Goal: Task Accomplishment & Management: Manage account settings

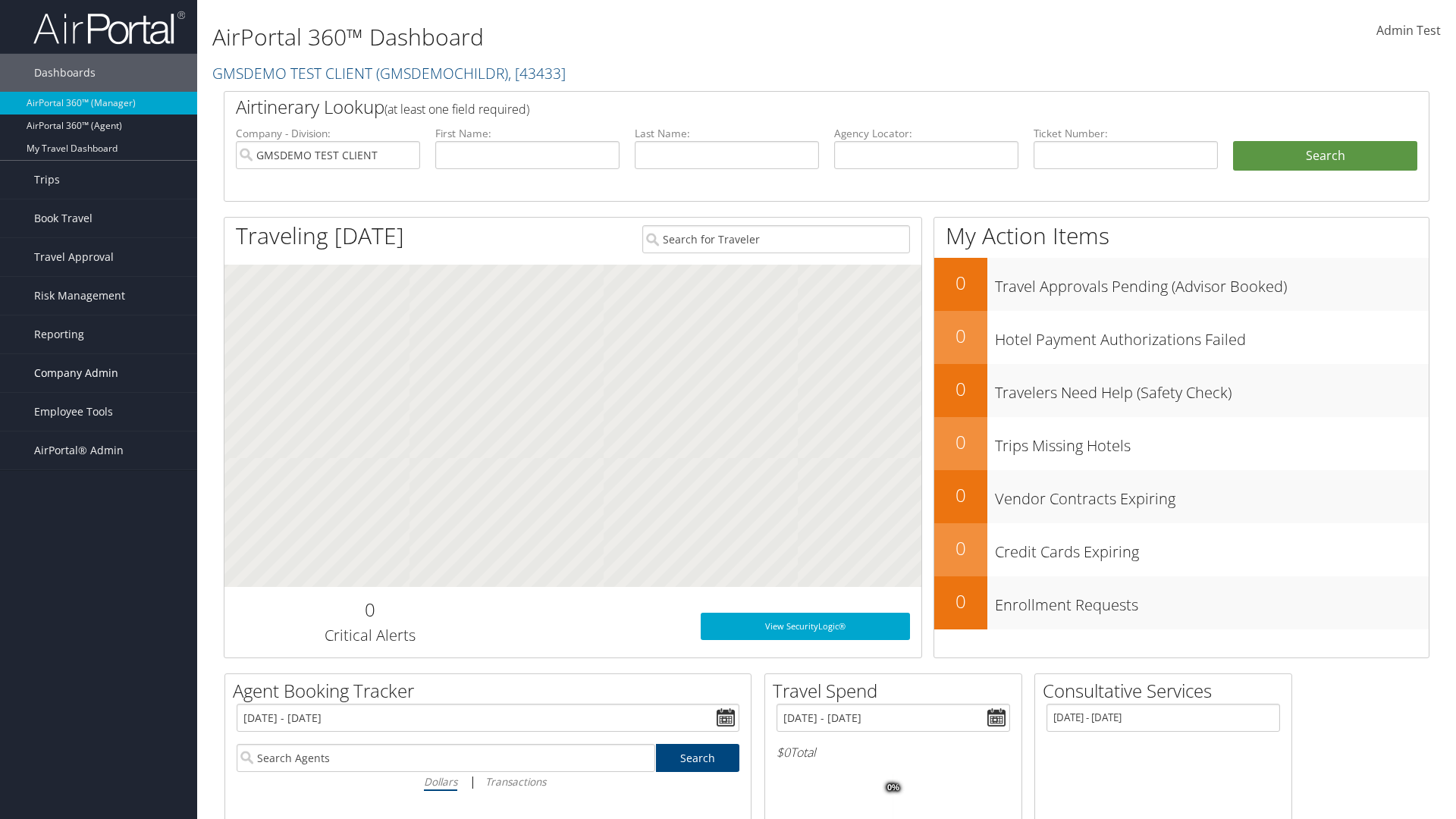
click at [98, 373] on span "Company Admin" at bounding box center [76, 373] width 84 height 38
click at [0, 0] on link "Virtual Pay Settings" at bounding box center [0, 0] width 0 height 0
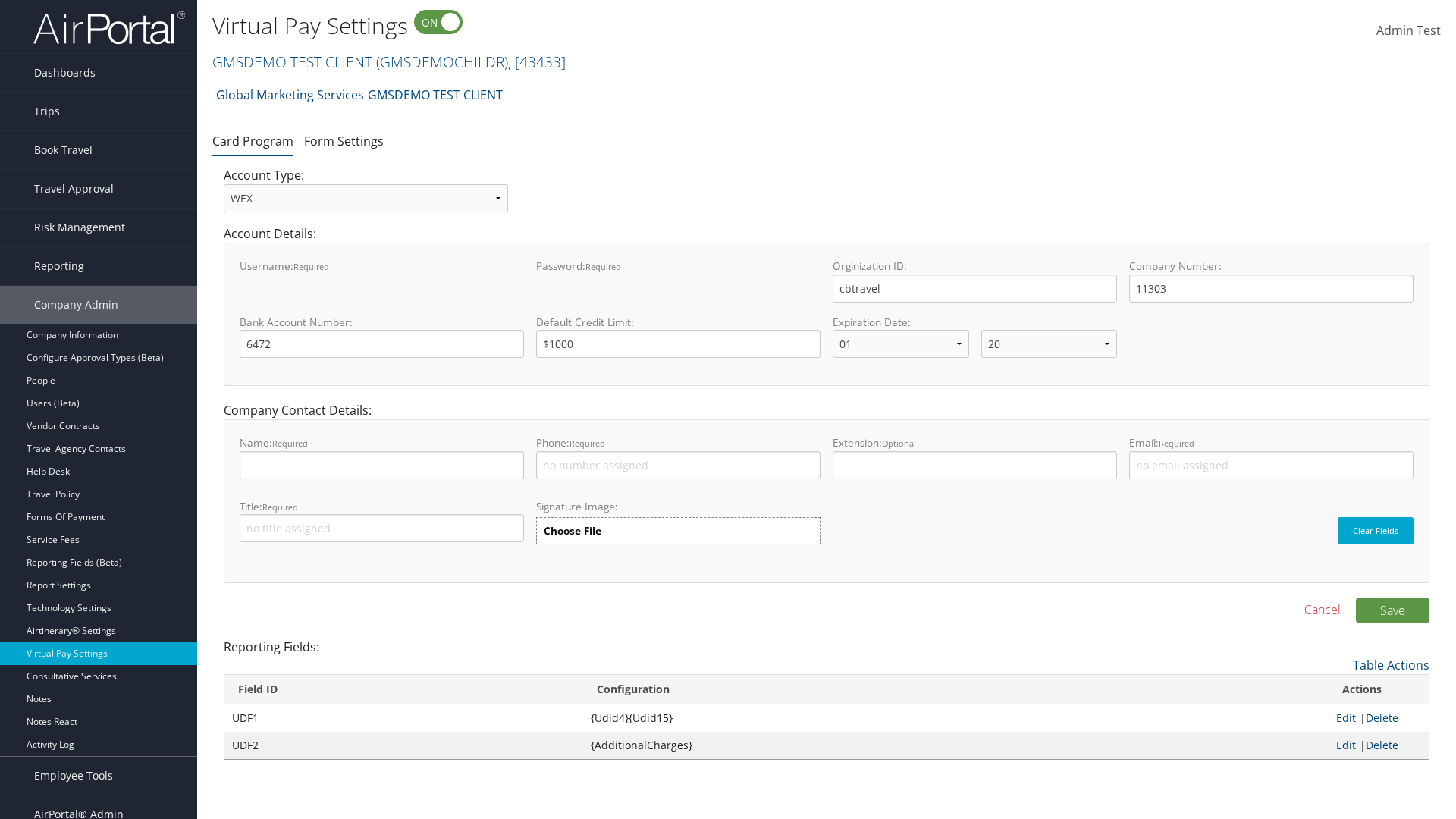
select select "20"
click at [291, 62] on link "GMSDEMO TEST CLIENT ( GMSDEMOCHILDR ) , [ 43433 ]" at bounding box center [389, 62] width 353 height 21
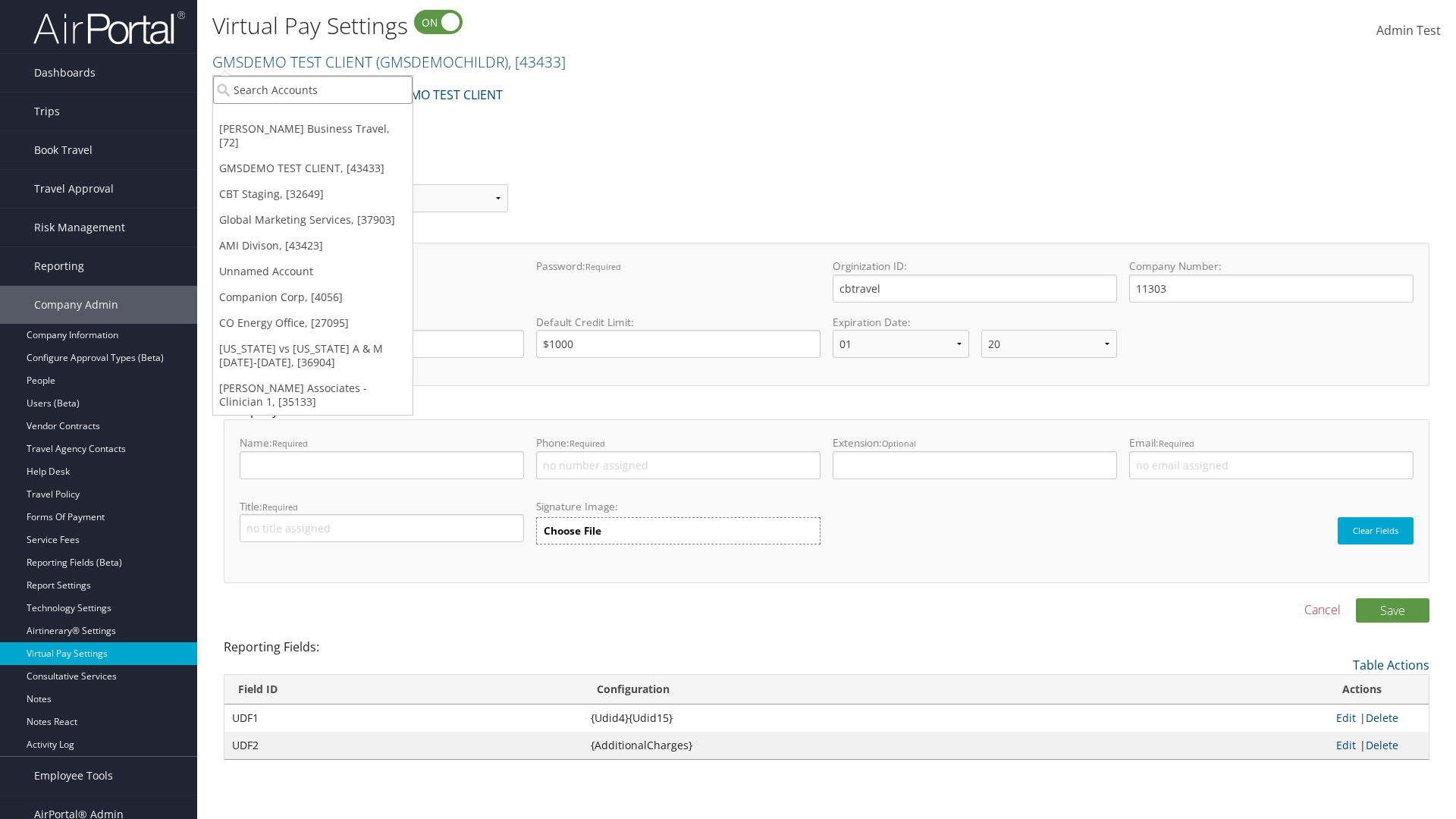
click at [312, 90] on input "search" at bounding box center [312, 90] width 199 height 28
type input "CBTSTG"
click at [312, 118] on div "CBT Staging (CBTSTG), [32649]" at bounding box center [312, 117] width 216 height 14
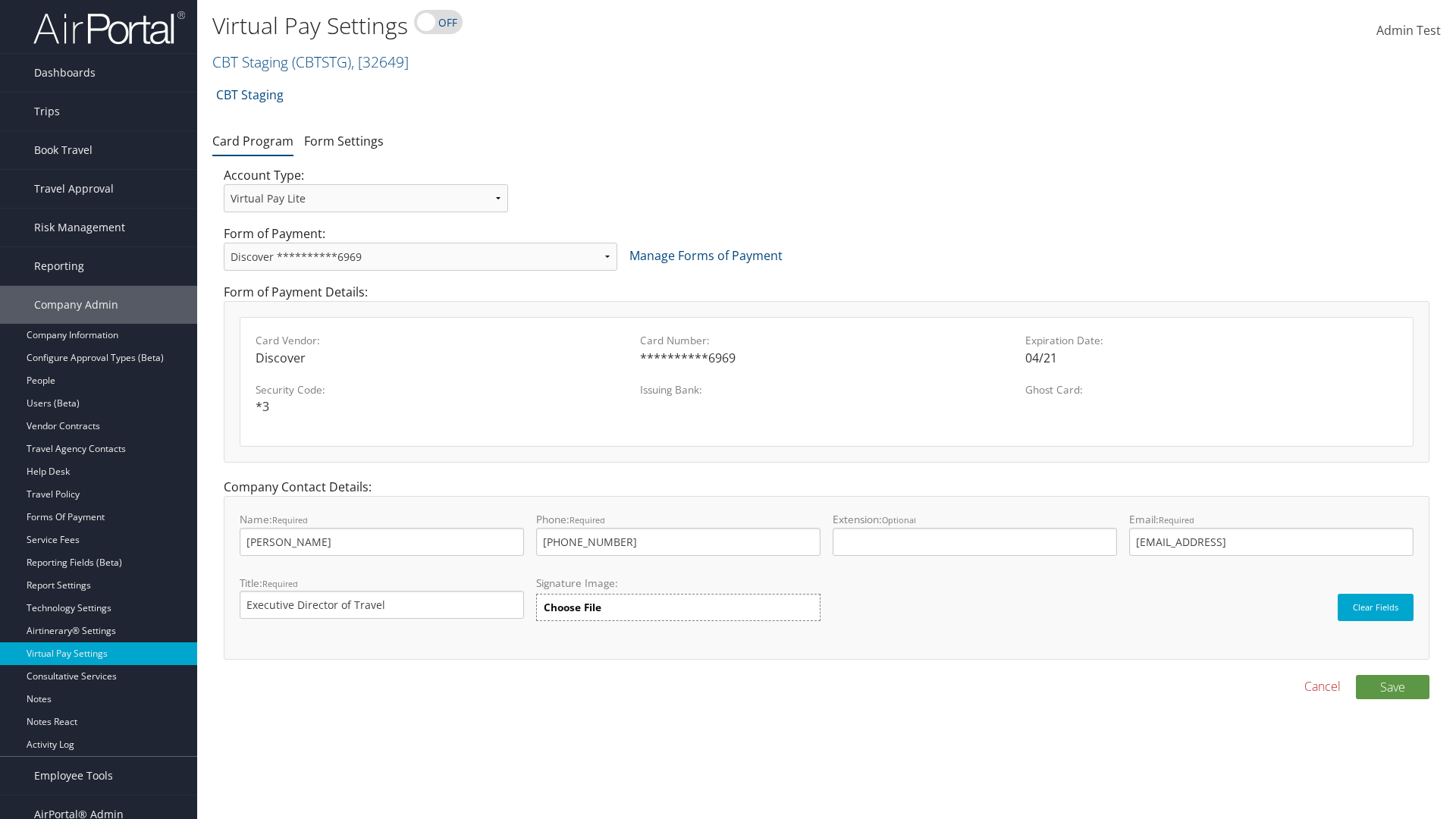
select select "new"
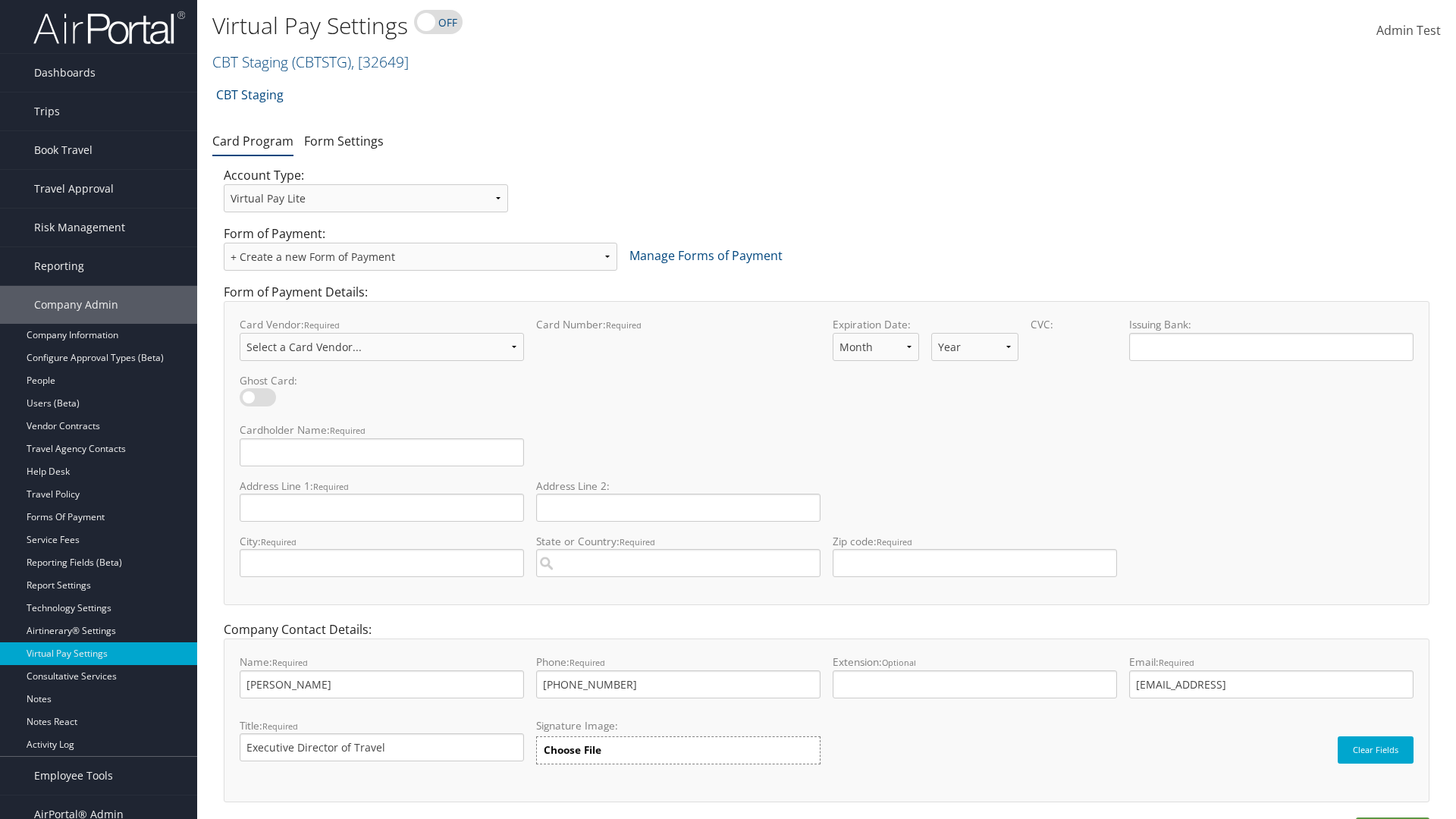
select select "VI"
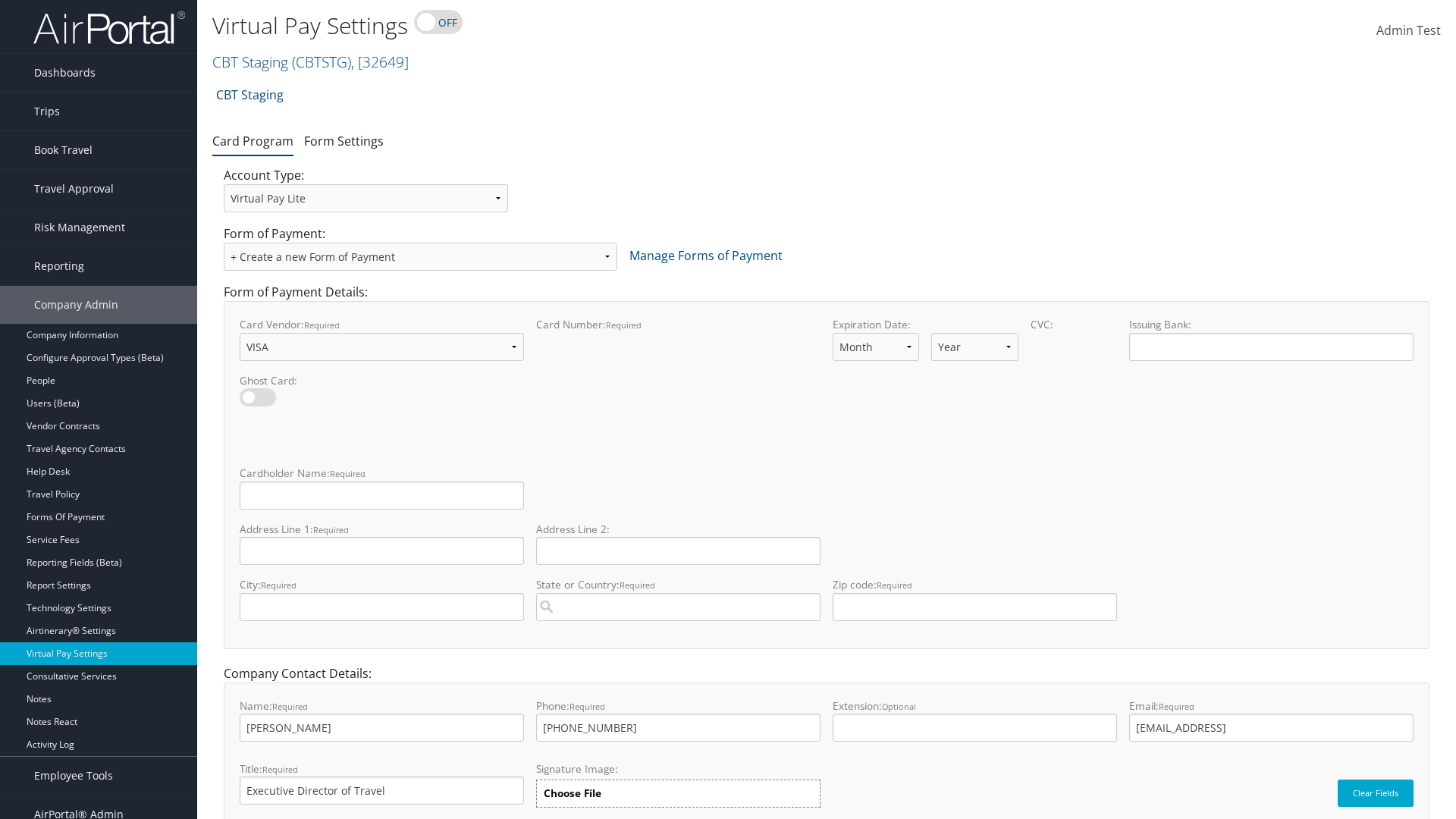
select select "11"
select select "35"
click at [382, 495] on input "Cardholder Name: required This field is required" at bounding box center [382, 496] width 284 height 28
type input "Auto Test"
click at [382, 551] on input "Address Line 1: required This field is required" at bounding box center [382, 551] width 284 height 28
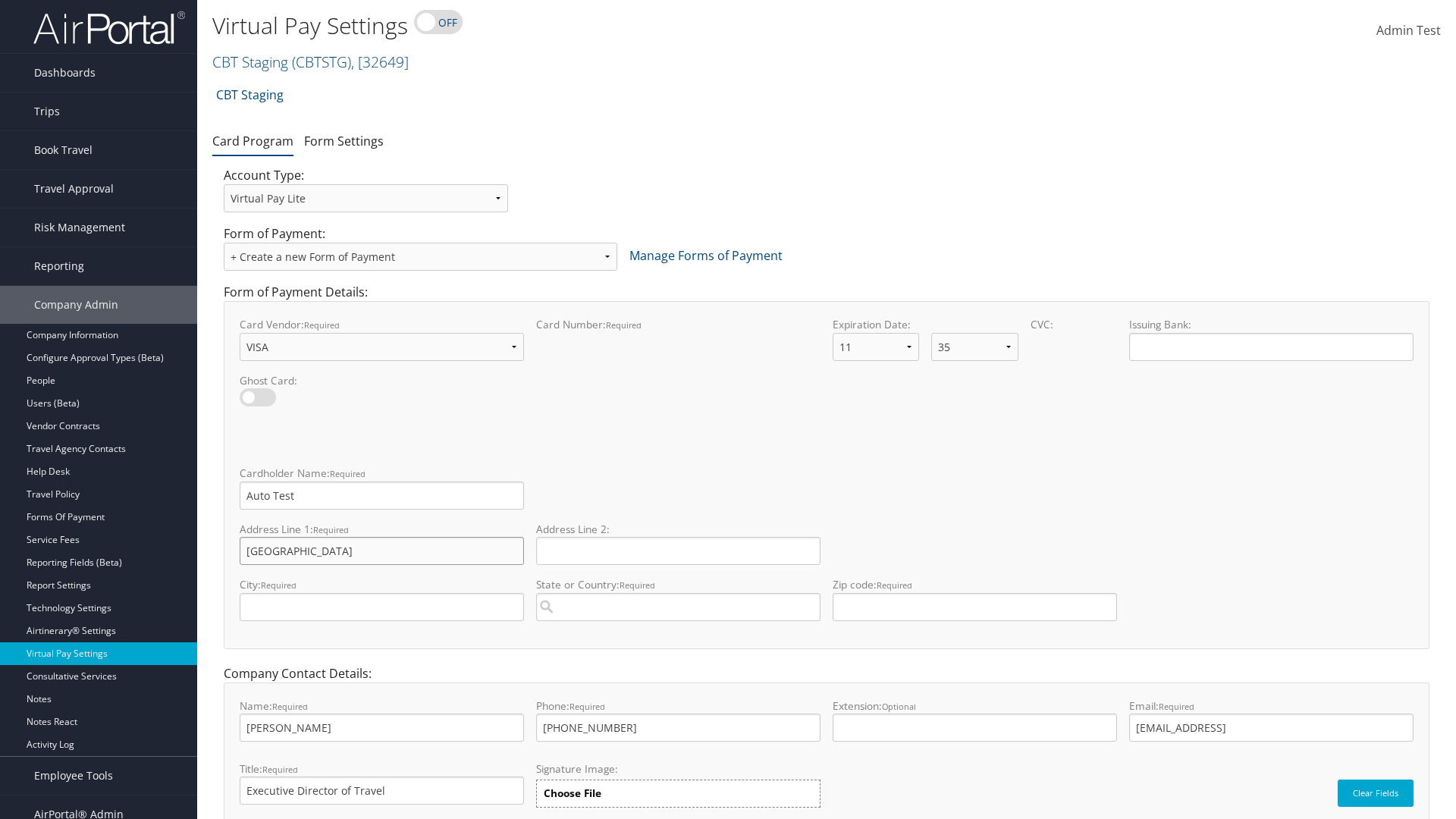
type input "Salt lake City"
click at [382, 607] on input "City: required This field is required" at bounding box center [382, 607] width 284 height 28
type input "SALt LAKE CITY"
click at [678, 607] on input "State or Country: required This field requires a suggested region." at bounding box center [678, 607] width 284 height 28
click at [678, 635] on div "United States of America (US)" at bounding box center [678, 635] width 279 height 15
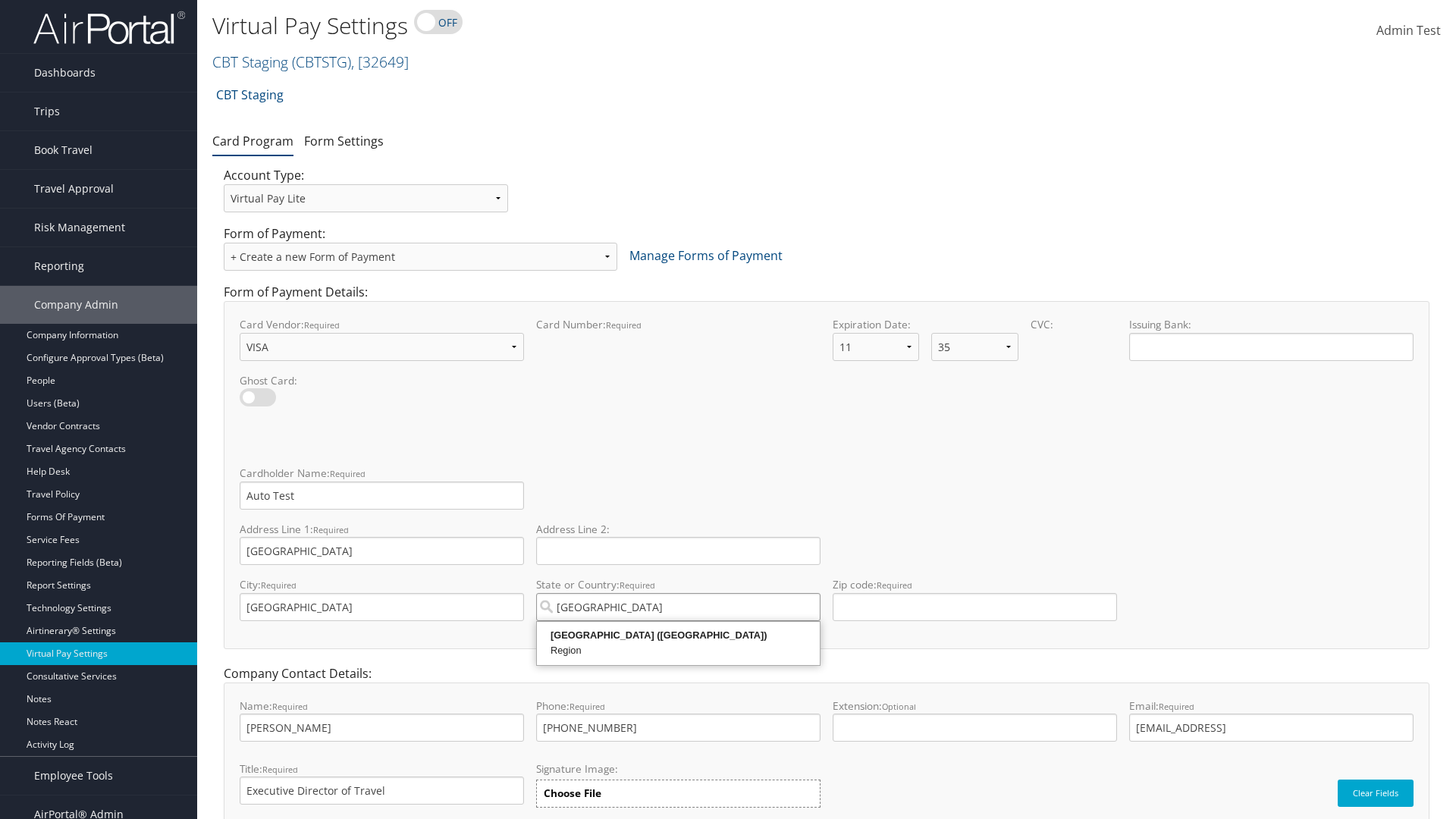
type input "United States of America"
click at [974, 607] on input "Zip code: required This field requires numbers" at bounding box center [974, 607] width 284 height 28
type input "84106"
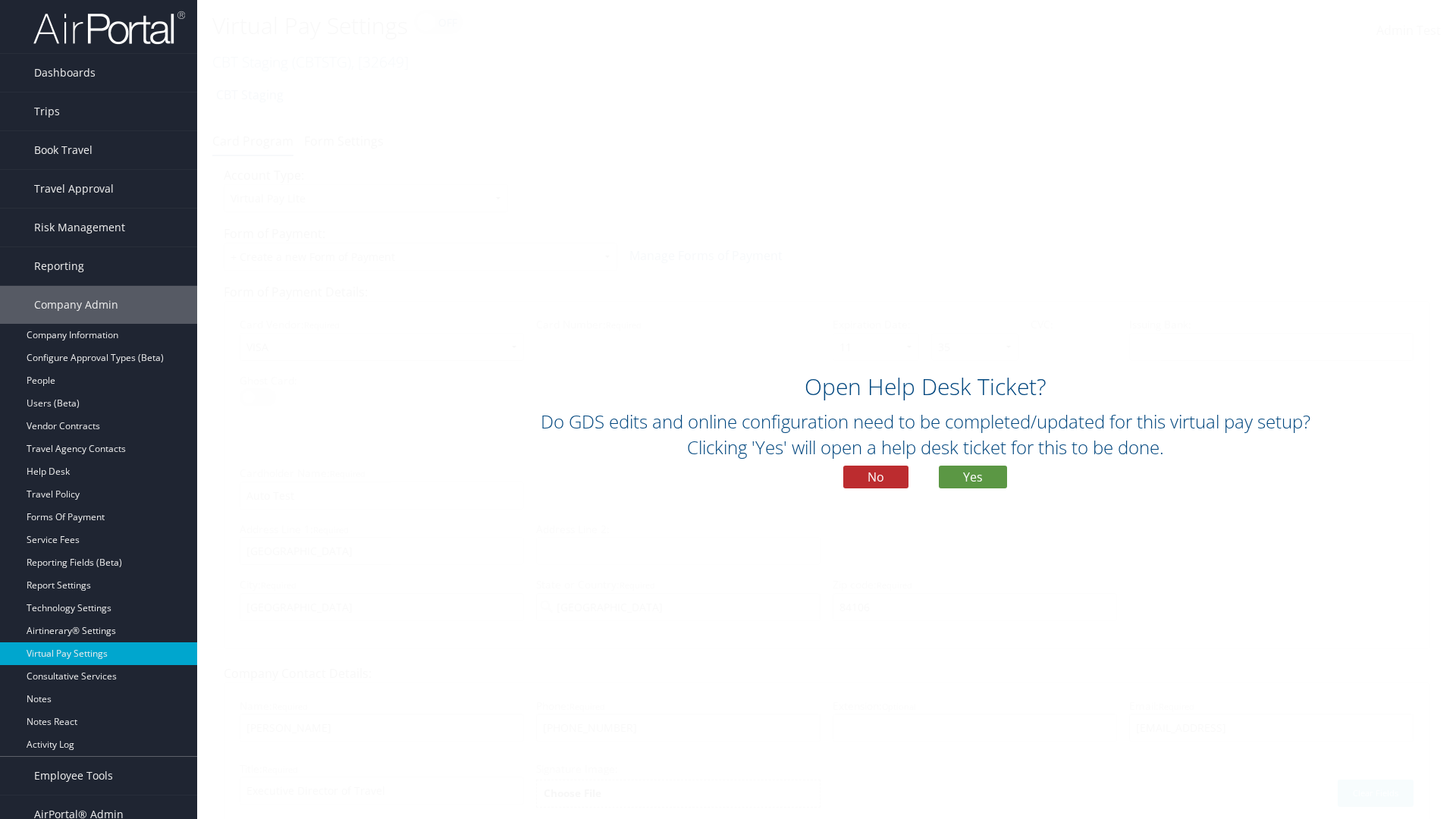
scroll to position [65, 0]
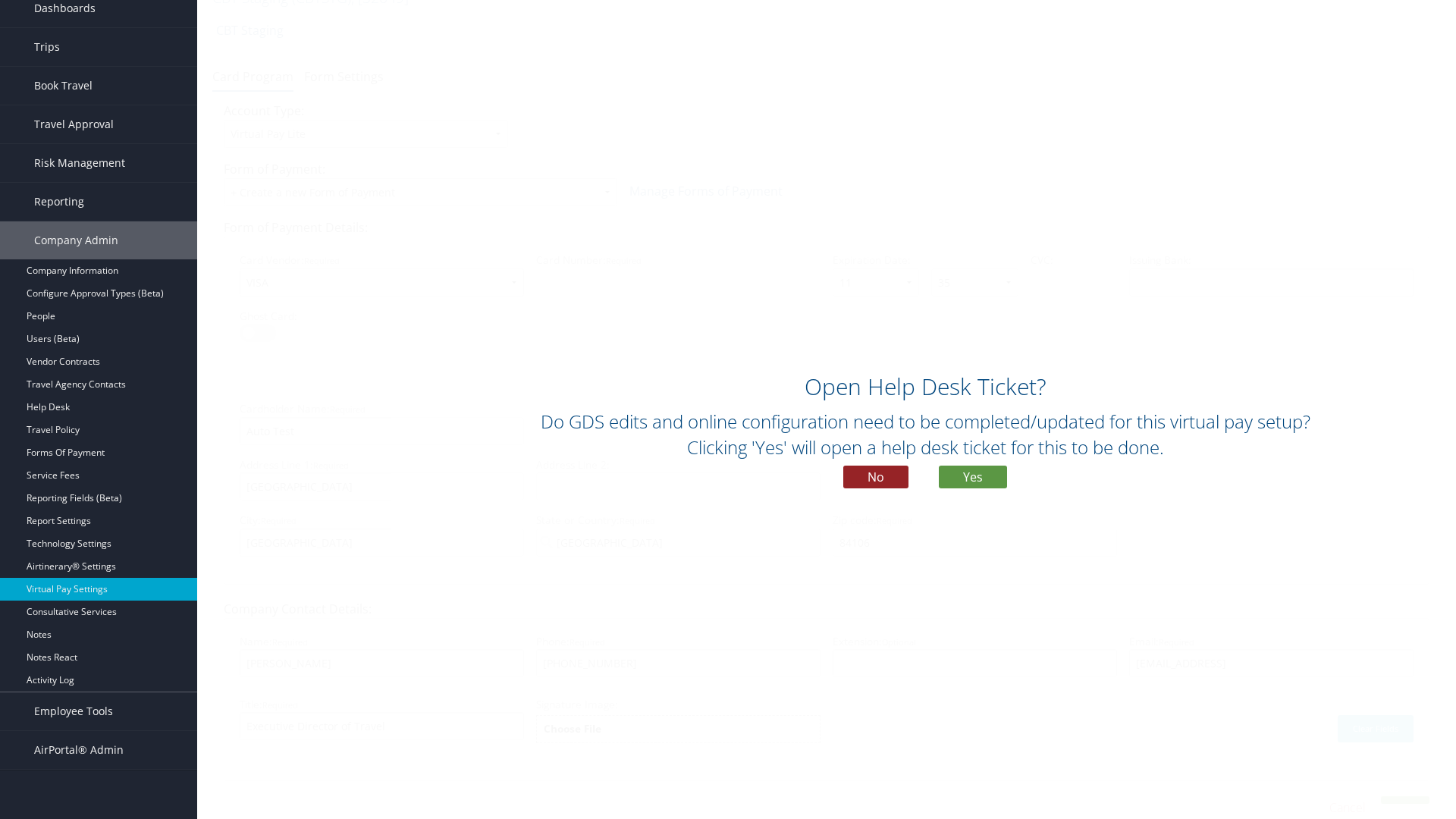
click at [875, 477] on button "No" at bounding box center [876, 477] width 65 height 22
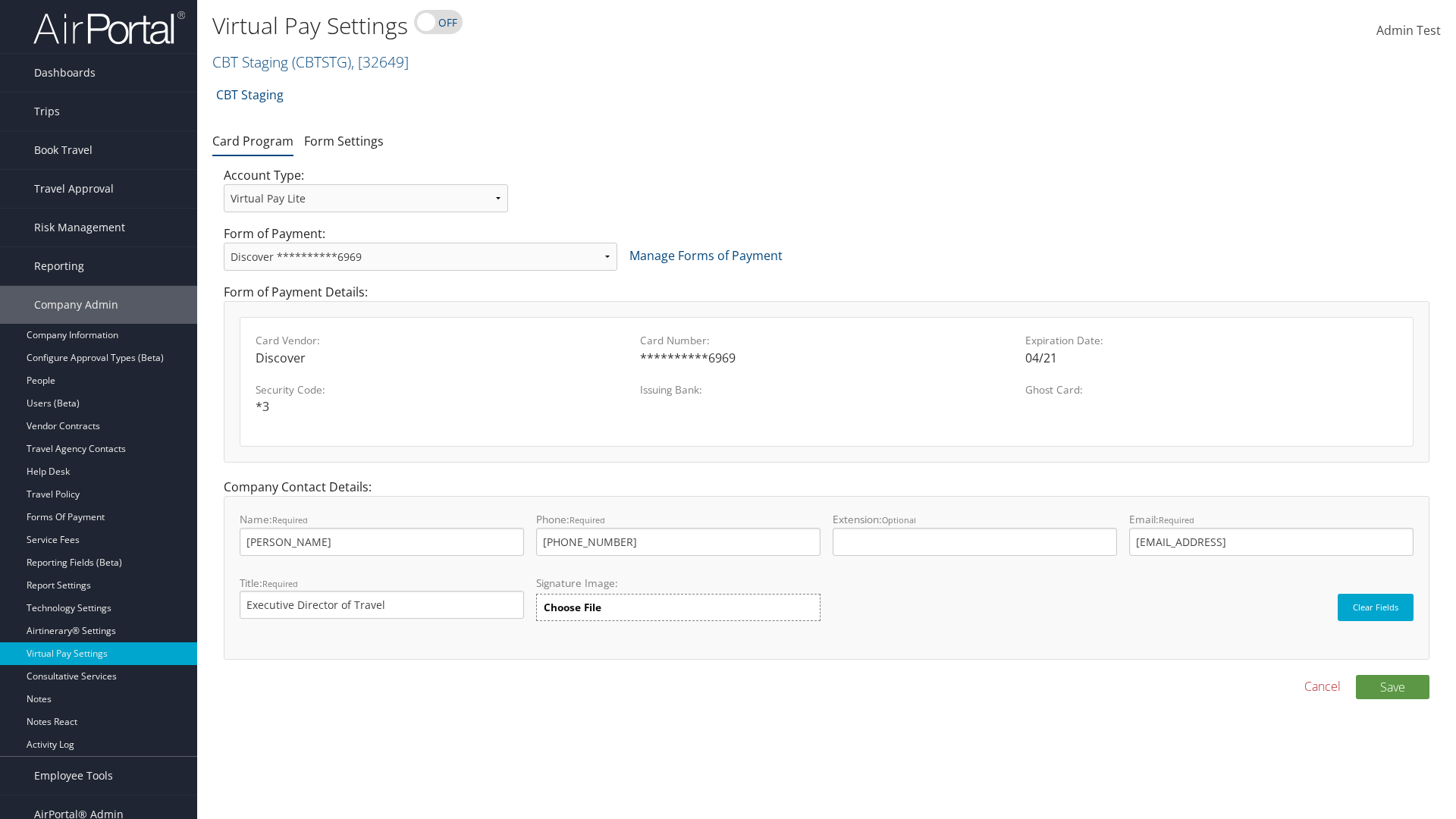
scroll to position [15, 0]
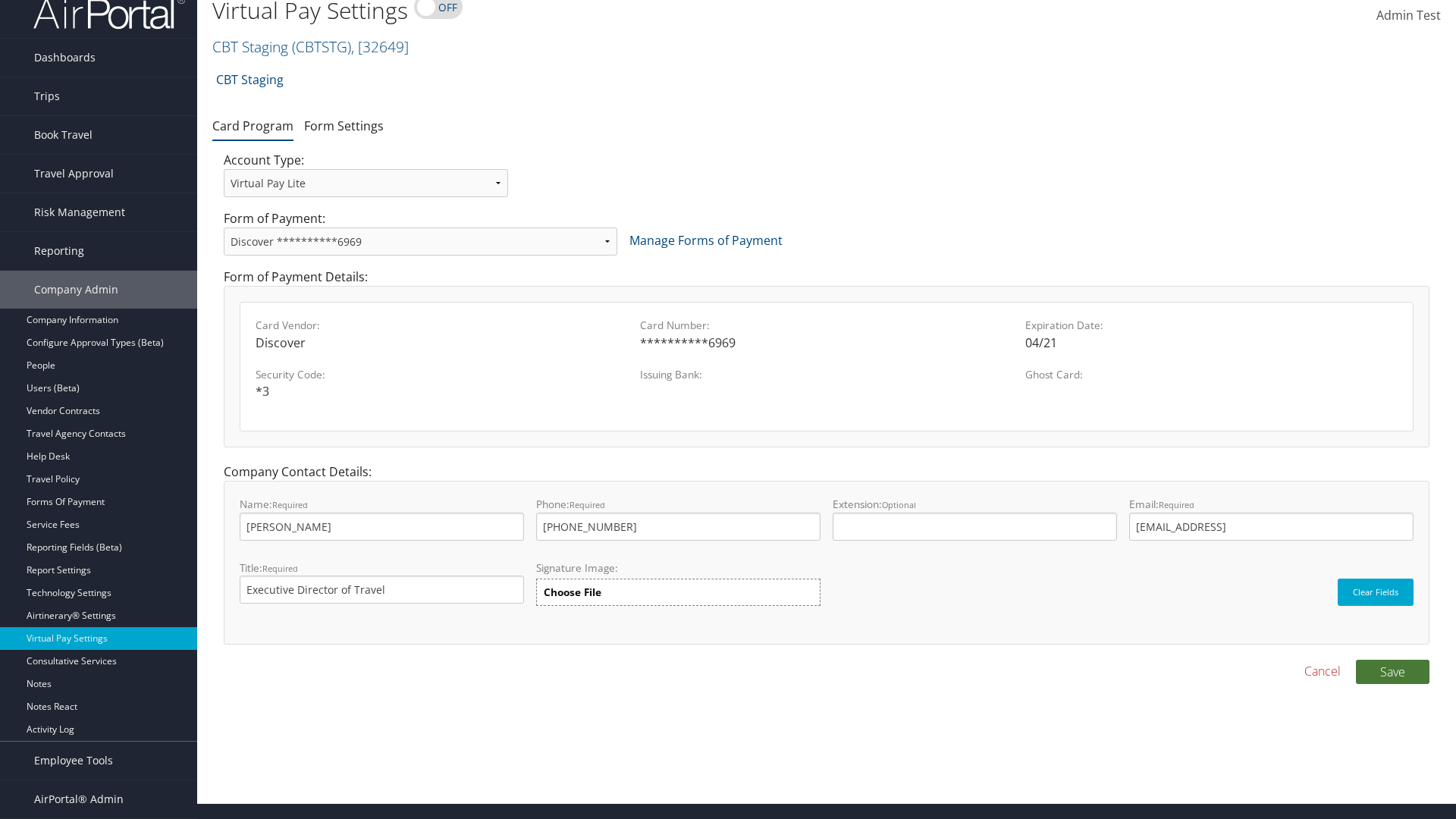
click at [1392, 671] on button "Save" at bounding box center [1392, 671] width 74 height 24
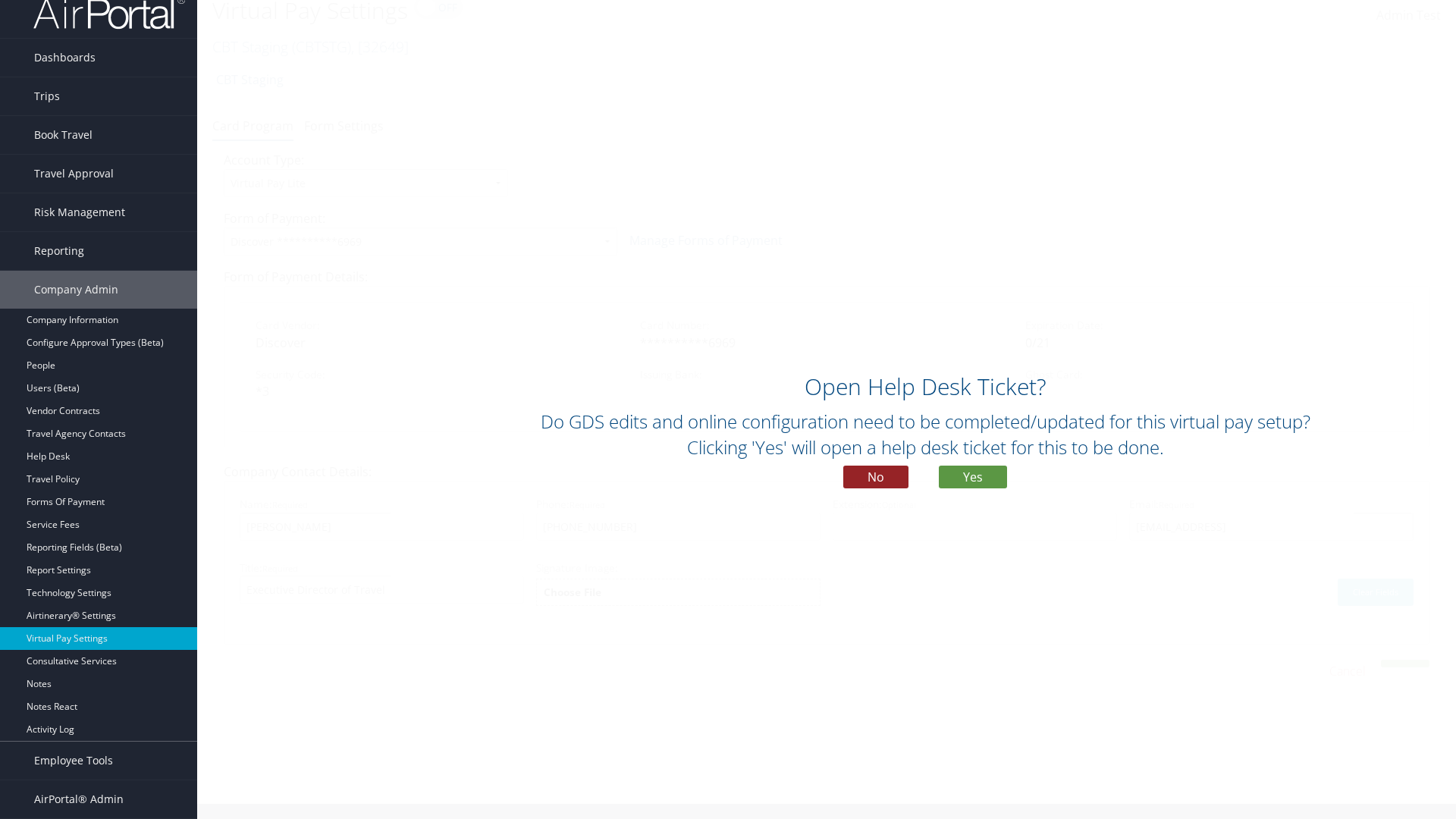
click at [875, 477] on button "No" at bounding box center [876, 477] width 65 height 22
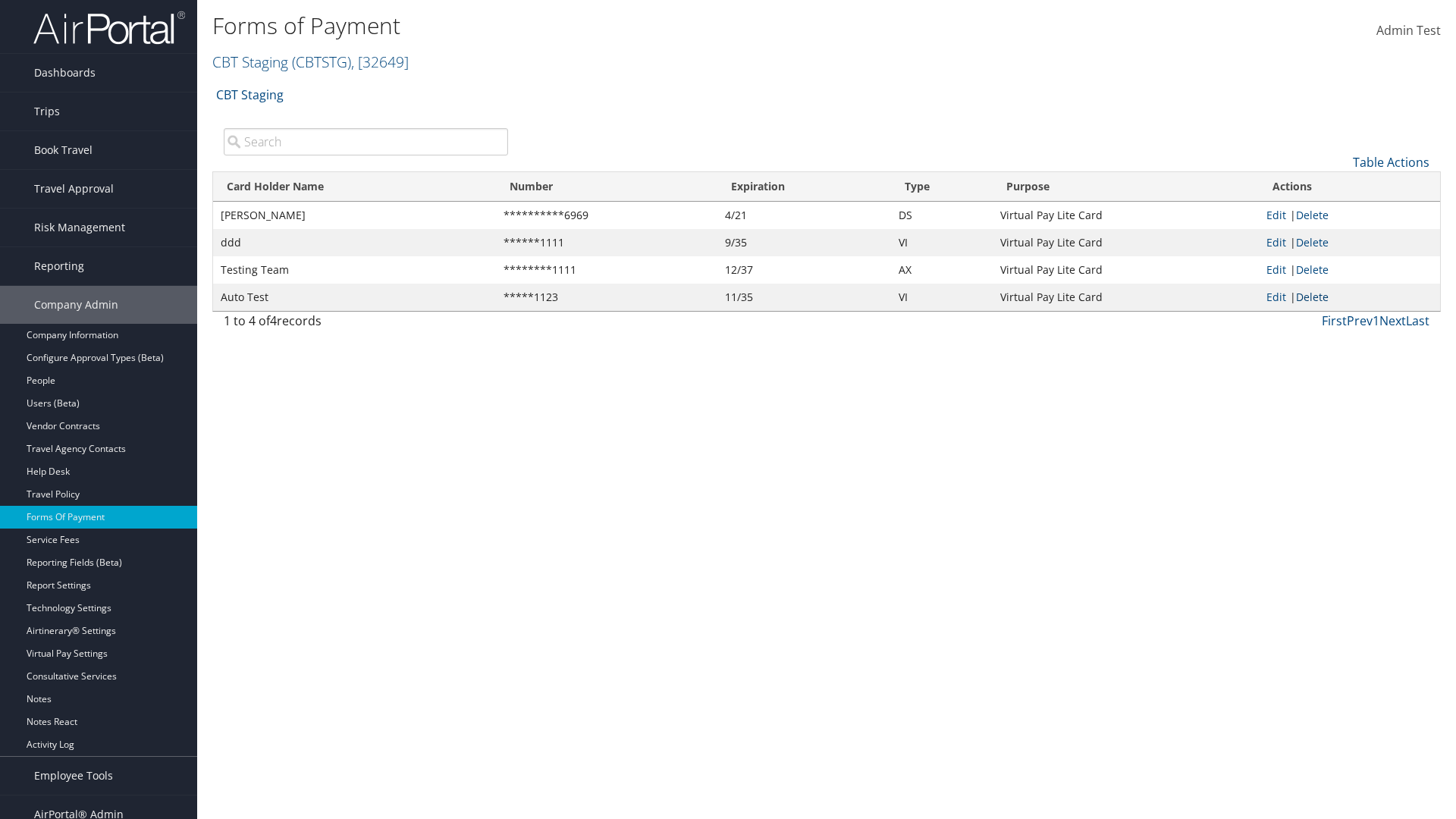
click at [1315, 296] on link "Delete" at bounding box center [1312, 296] width 33 height 14
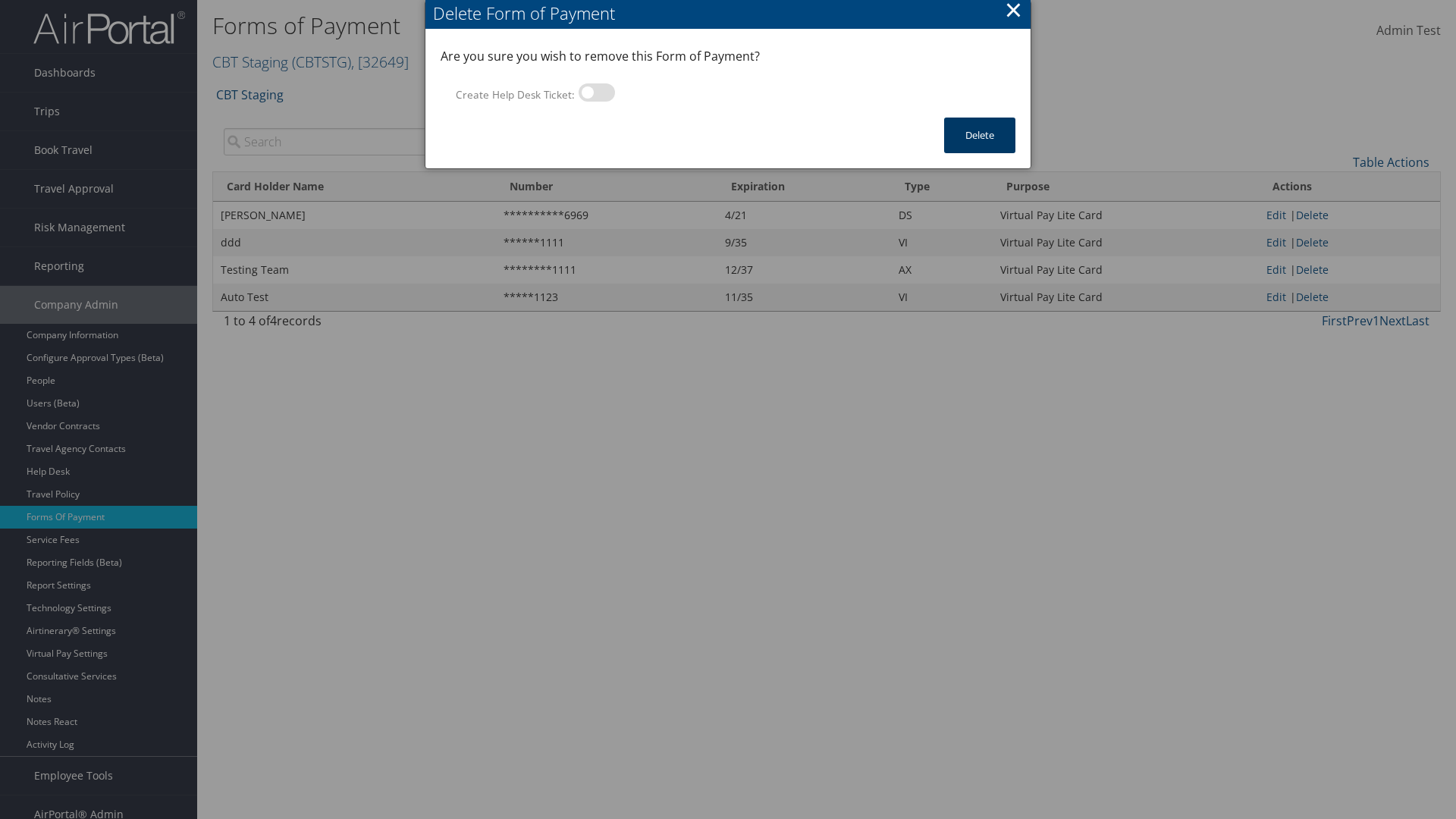
click at [980, 135] on button "Delete" at bounding box center [979, 136] width 71 height 36
